Goal: Navigation & Orientation: Find specific page/section

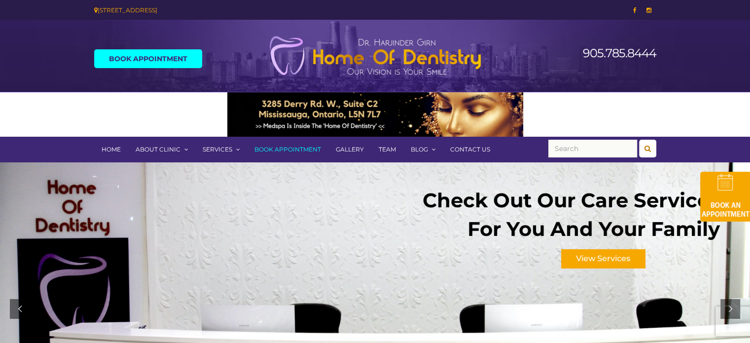
click at [101, 151] on link "Home" at bounding box center [111, 150] width 34 height 26
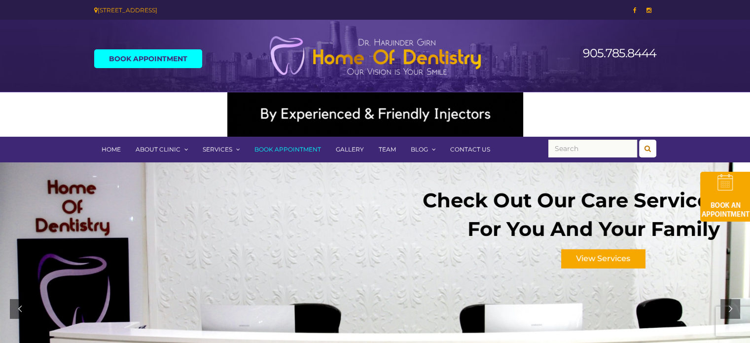
click at [507, 274] on div at bounding box center [375, 308] width 750 height 293
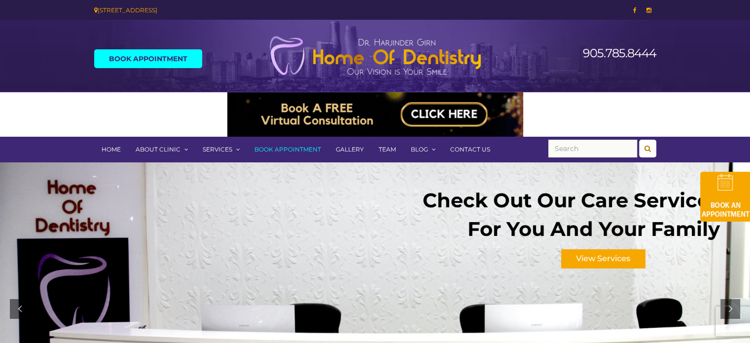
click at [348, 147] on link "Gallery" at bounding box center [349, 150] width 43 height 26
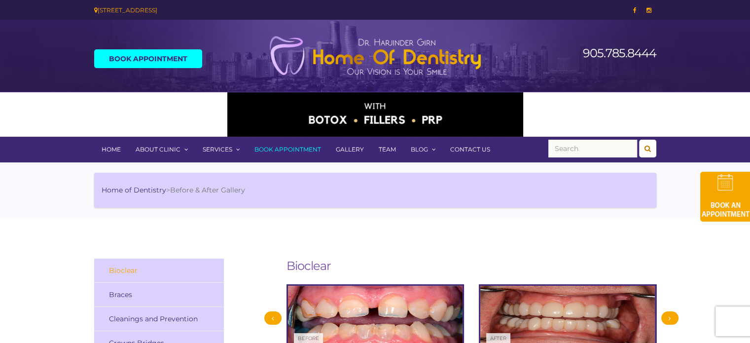
click at [383, 149] on link "Team" at bounding box center [387, 150] width 32 height 26
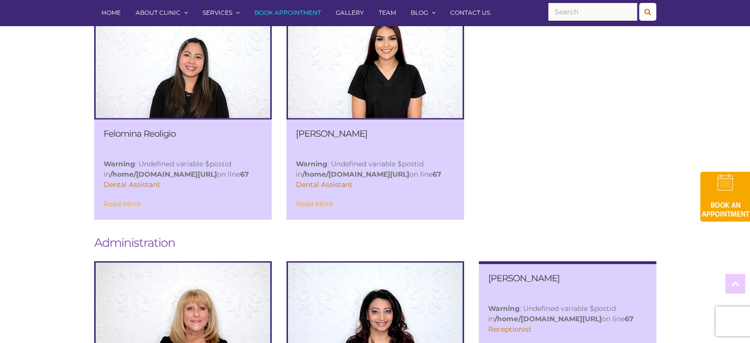
scroll to position [936, 0]
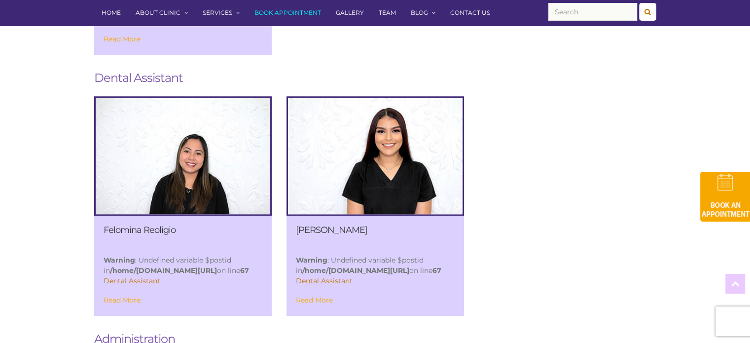
click at [421, 184] on img at bounding box center [374, 155] width 209 height 139
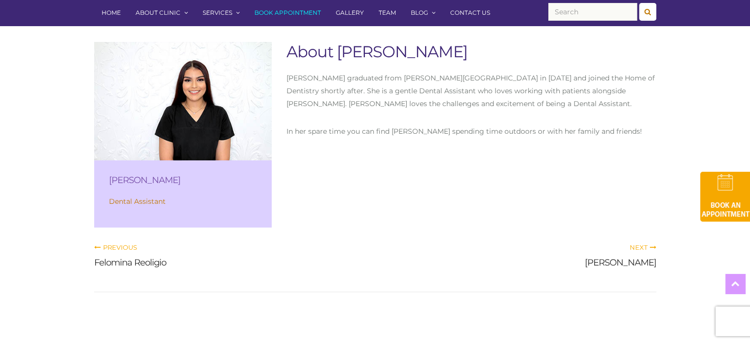
scroll to position [148, 0]
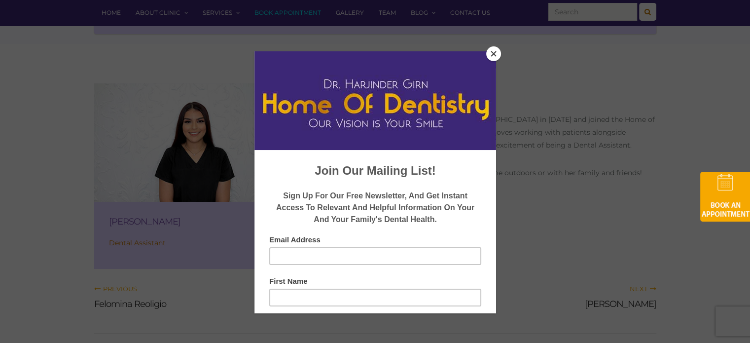
click at [493, 53] on button "Close" at bounding box center [493, 53] width 15 height 15
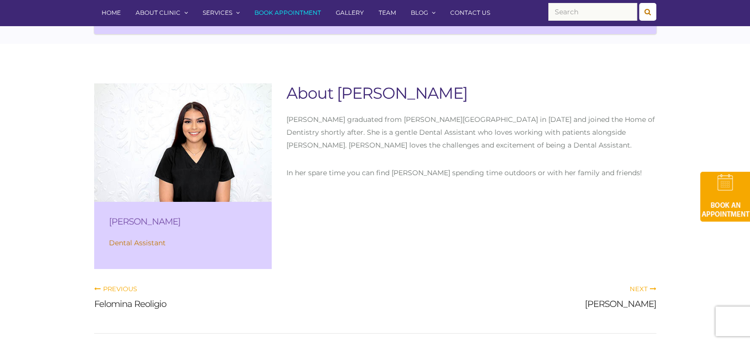
scroll to position [0, 0]
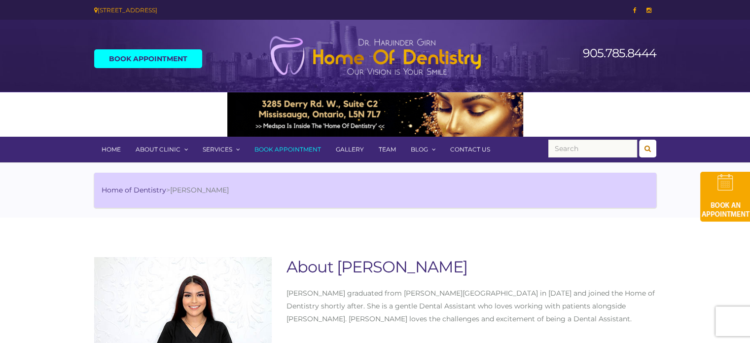
click at [378, 148] on link "Team" at bounding box center [387, 150] width 32 height 26
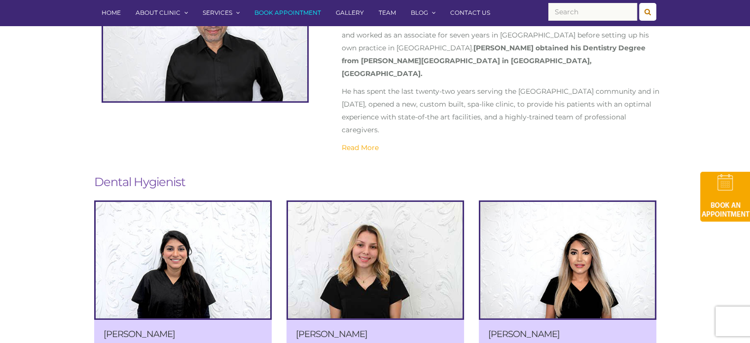
scroll to position [444, 0]
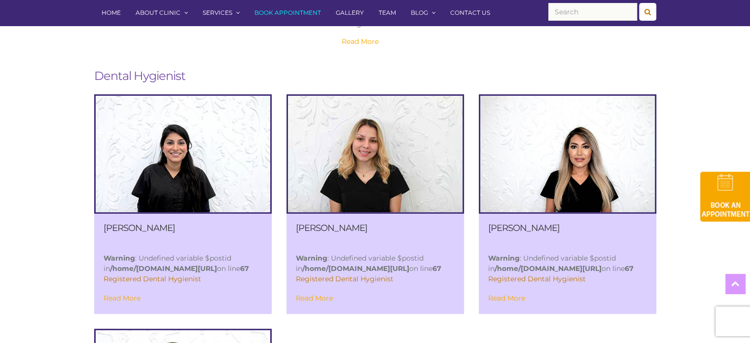
click at [507, 293] on link "Read More" at bounding box center [506, 297] width 37 height 9
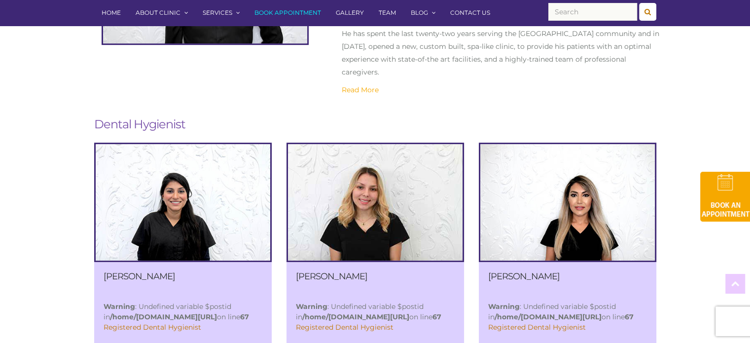
scroll to position [394, 0]
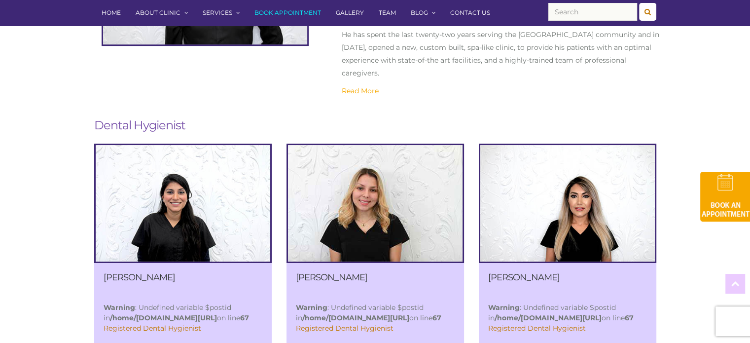
click at [183, 184] on img at bounding box center [183, 203] width 174 height 116
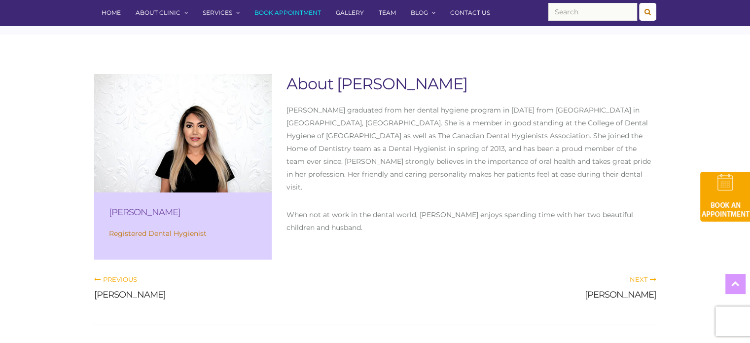
scroll to position [99, 0]
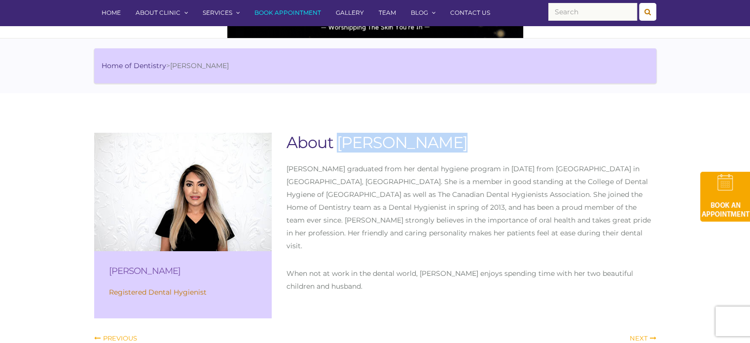
drag, startPoint x: 453, startPoint y: 143, endPoint x: 340, endPoint y: 143, distance: 112.9
click at [340, 143] on h1 "About [PERSON_NAME]" at bounding box center [471, 143] width 370 height 20
copy h1 "[PERSON_NAME]"
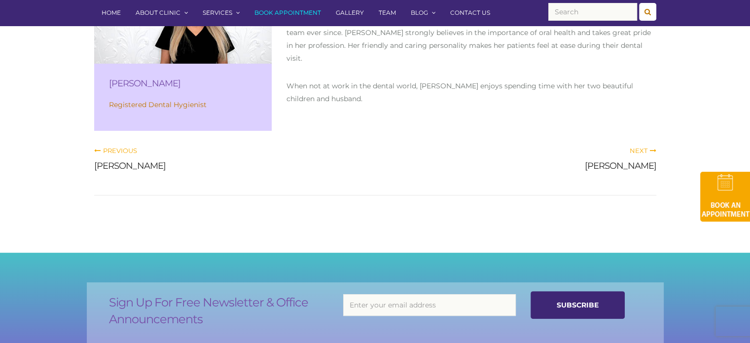
scroll to position [296, 0]
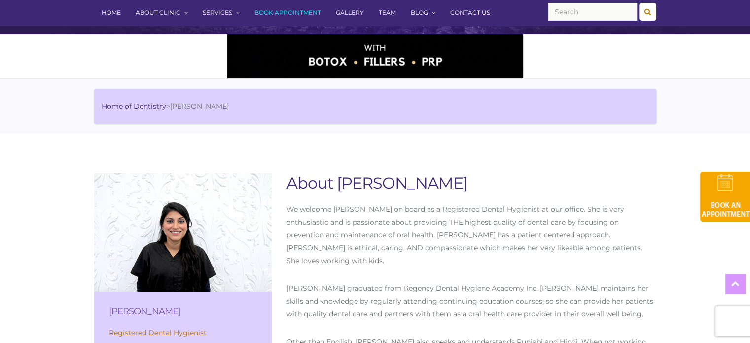
scroll to position [197, 0]
